Goal: Check status

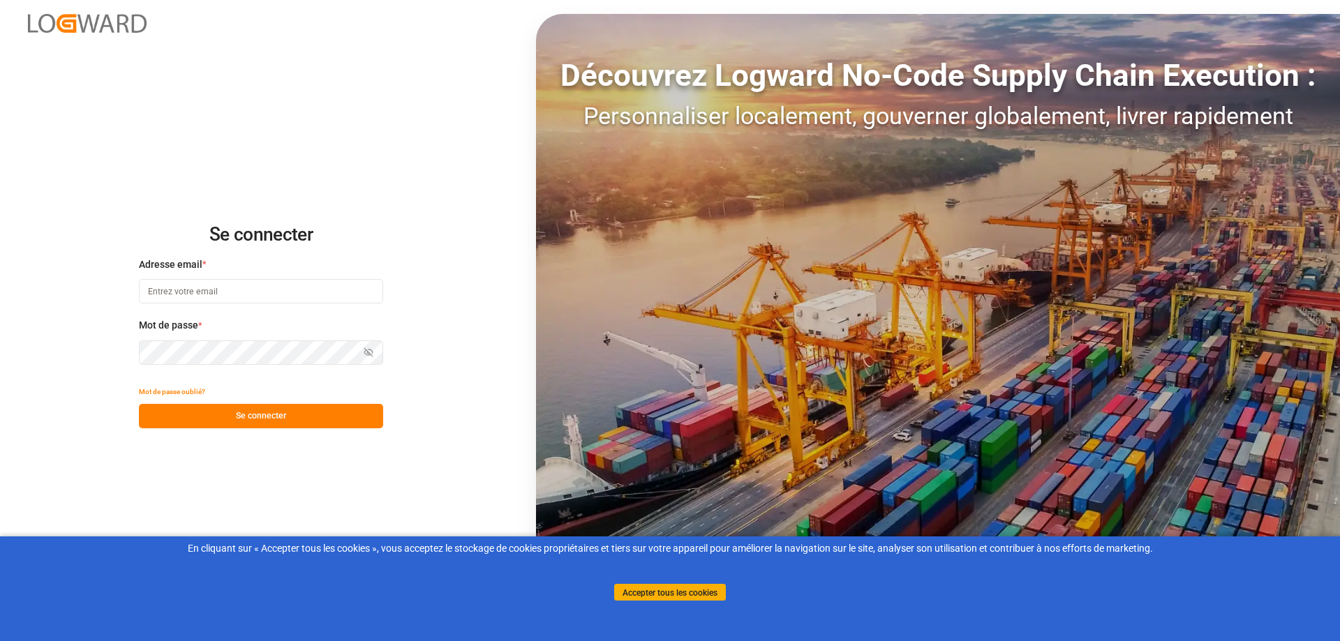
type input "melitta.dlog@delisle-sa.com"
click at [260, 415] on font "Se connecter" at bounding box center [261, 416] width 50 height 10
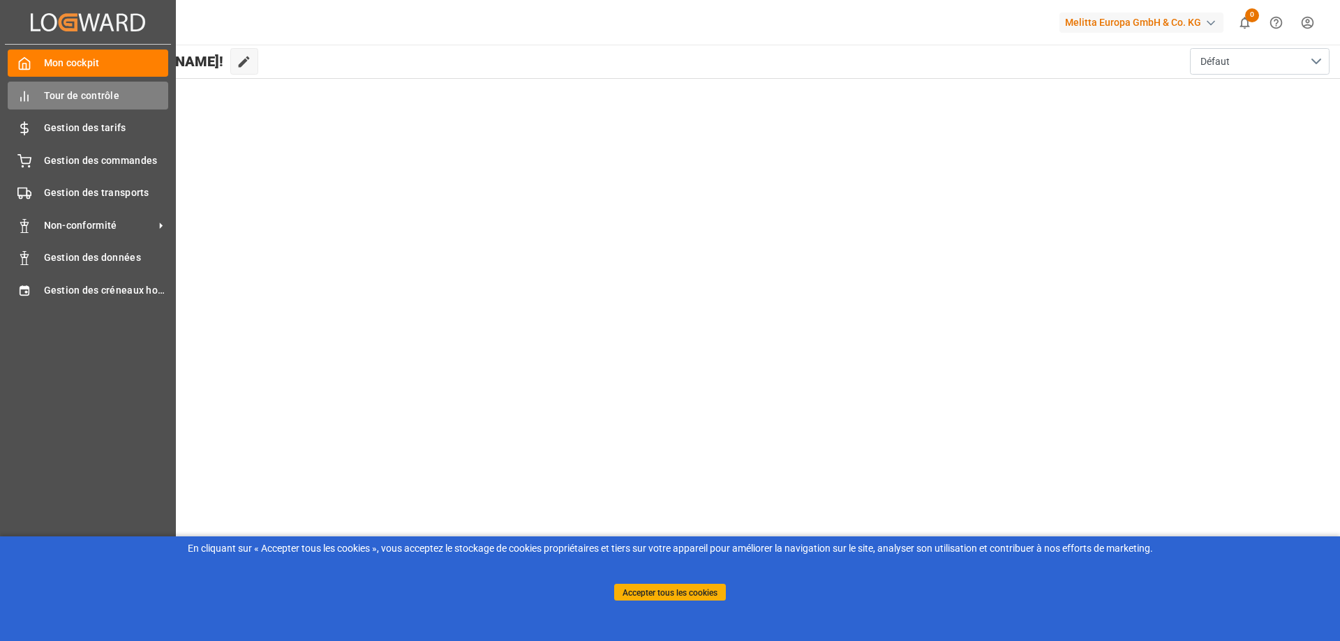
click at [24, 98] on icon at bounding box center [24, 96] width 14 height 14
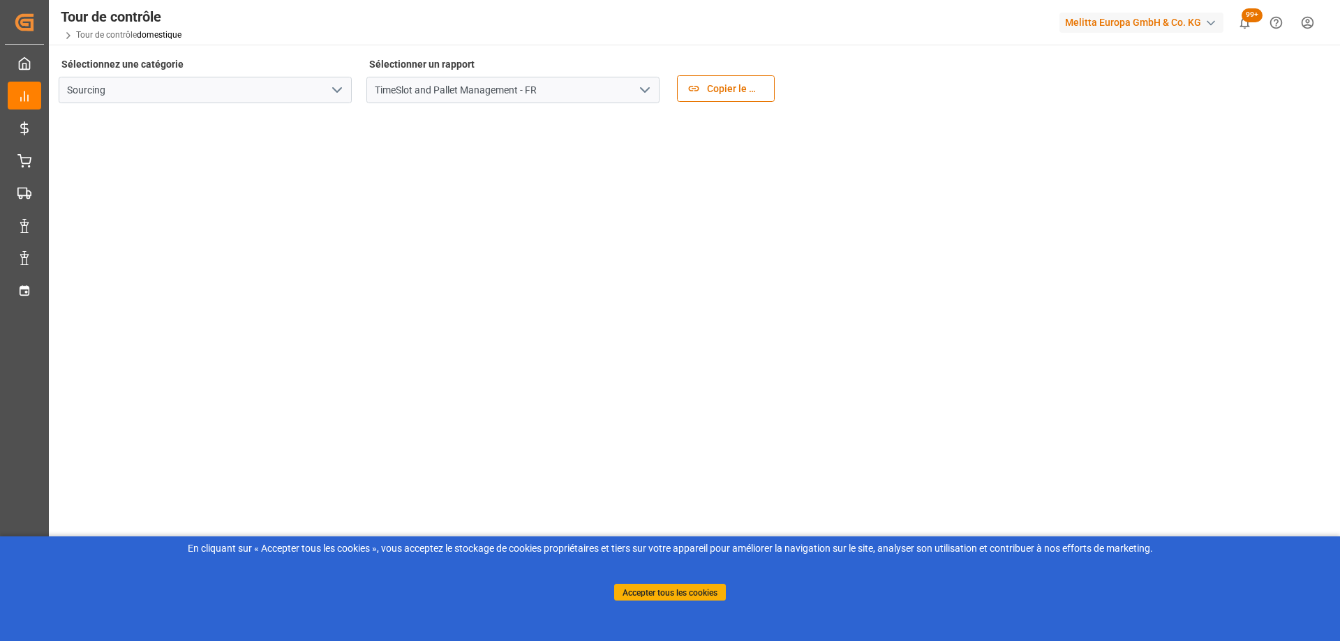
scroll to position [140, 0]
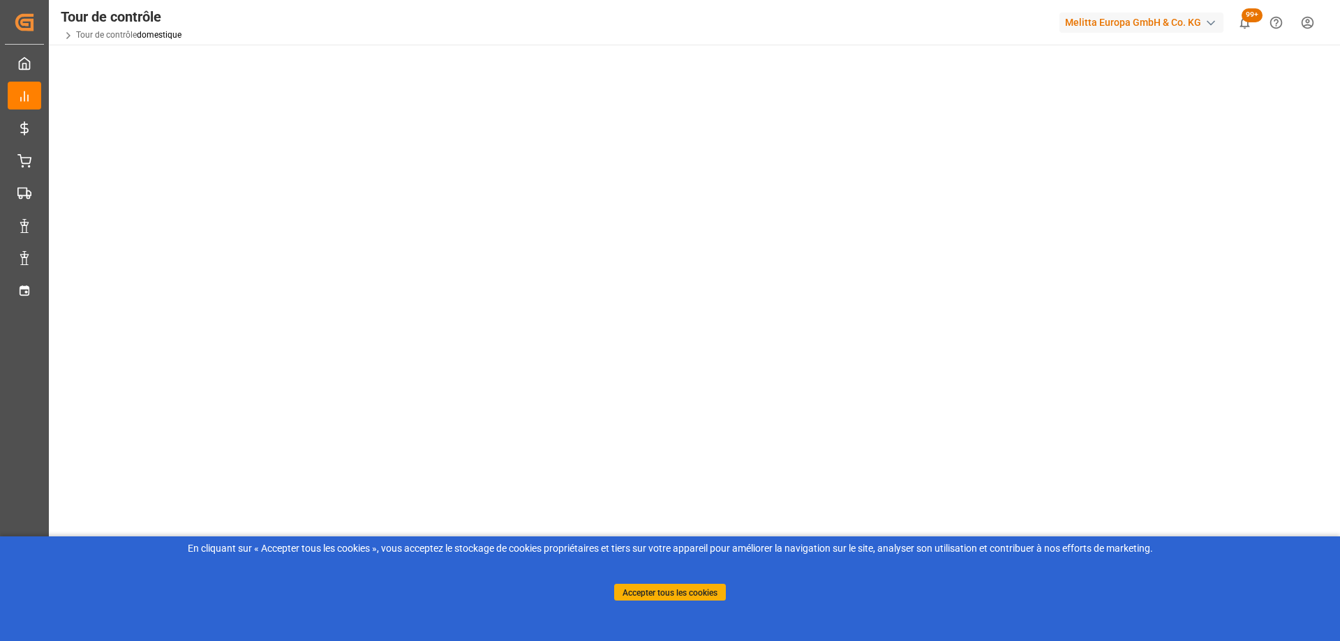
click at [1151, 436] on tableau-viz at bounding box center [693, 254] width 1266 height 559
